Goal: Task Accomplishment & Management: Complete application form

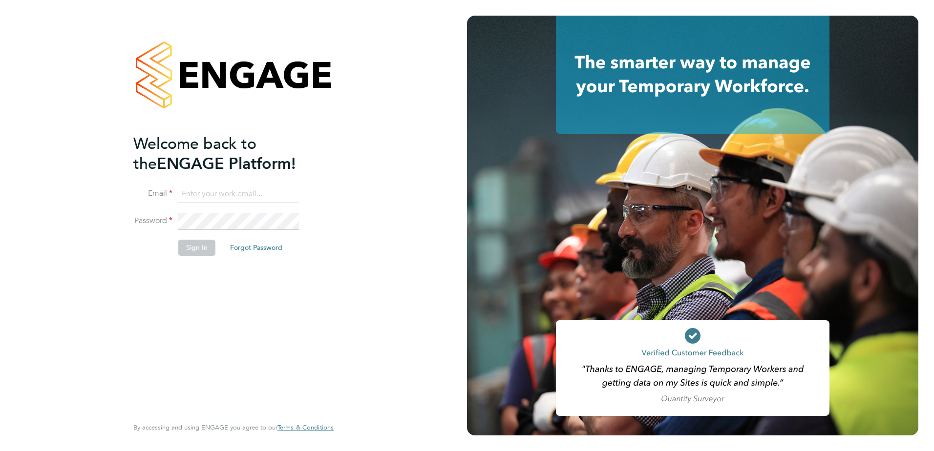
type input "[PERSON_NAME][EMAIL_ADDRESS][PERSON_NAME][DOMAIN_NAME][PERSON_NAME]"
click at [178, 249] on button "Sign In" at bounding box center [196, 248] width 37 height 16
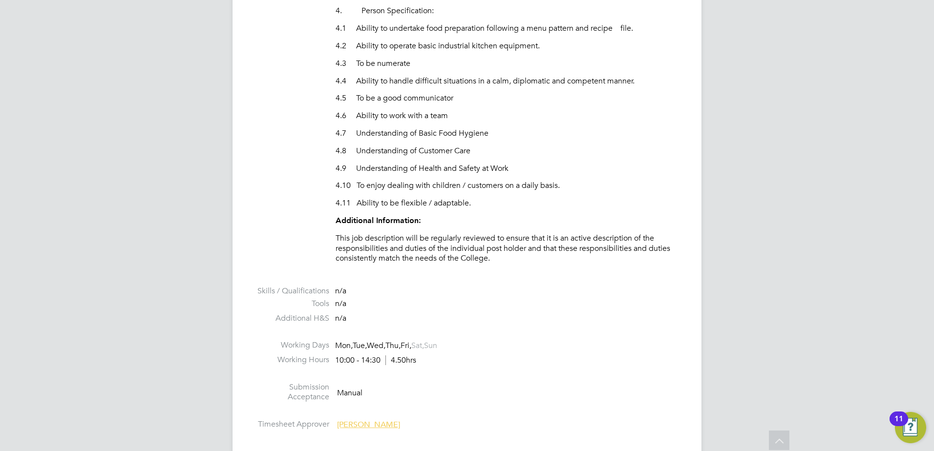
scroll to position [1514, 0]
